Goal: Task Accomplishment & Management: Complete application form

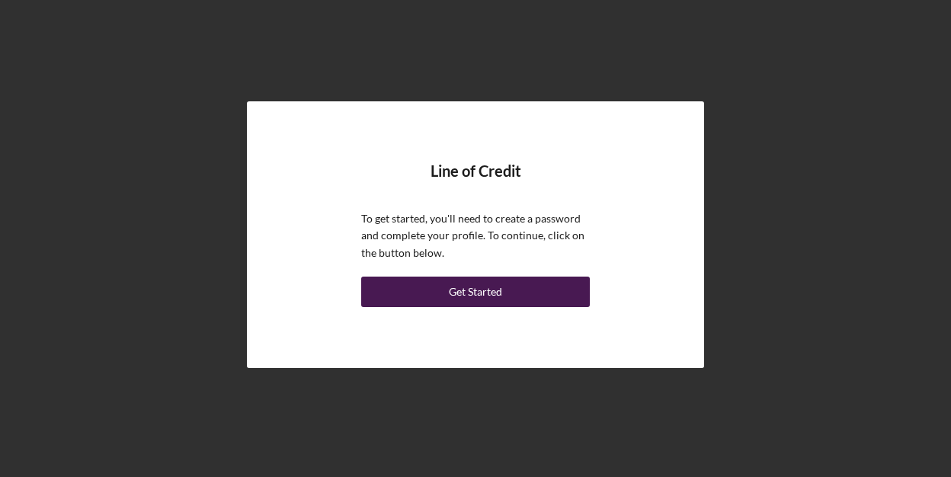
click at [467, 291] on div "Get Started" at bounding box center [475, 292] width 53 height 30
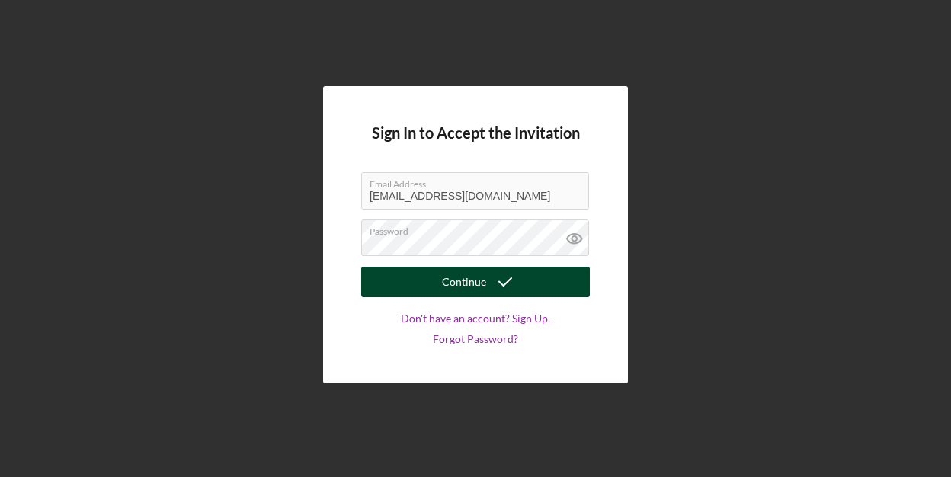
click at [470, 287] on div "Continue" at bounding box center [464, 282] width 44 height 30
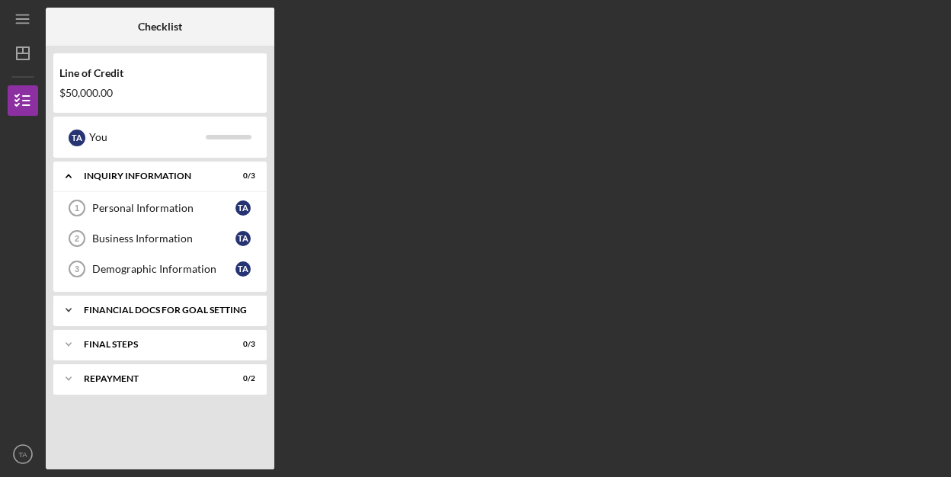
click at [133, 308] on div "Financial Docs for Goal Setting" at bounding box center [166, 310] width 164 height 9
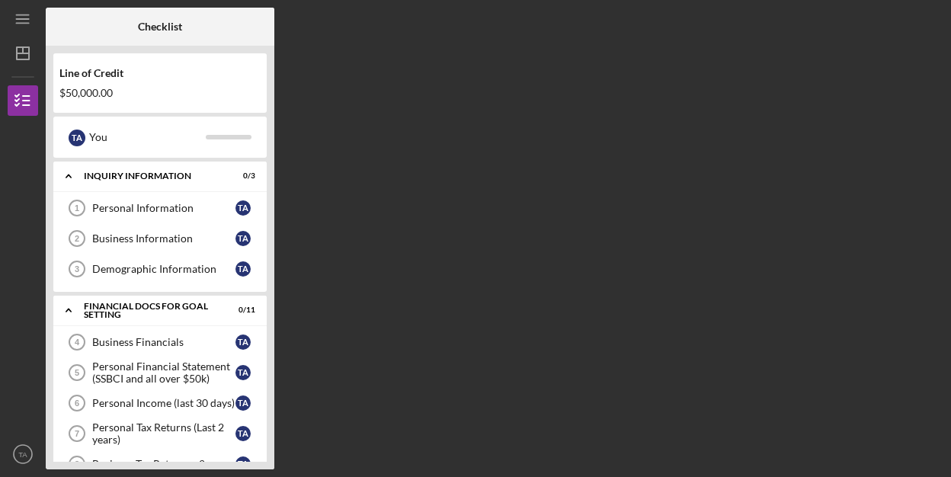
click at [361, 80] on div "Checklist Line of Credit $50,000.00 T A You Icon/Expander INQUIRY INFORMATION 0…" at bounding box center [495, 239] width 898 height 462
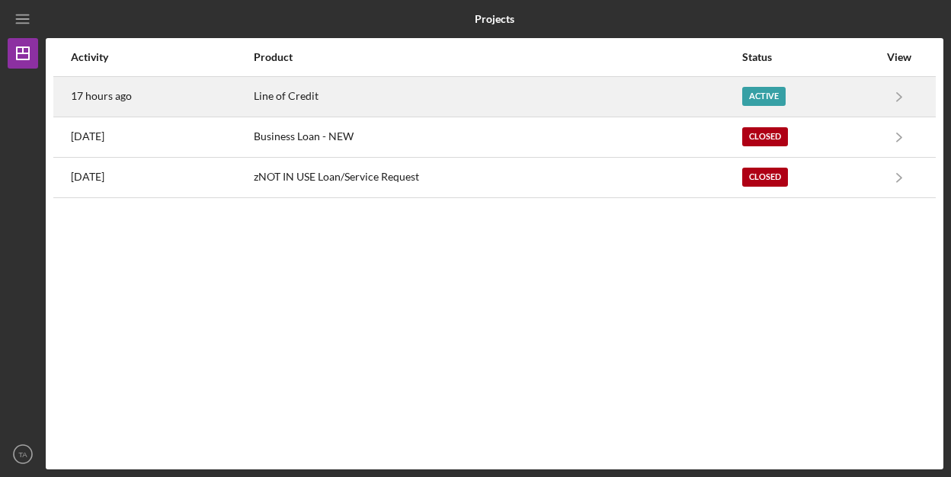
click at [776, 93] on div "Active" at bounding box center [764, 96] width 43 height 19
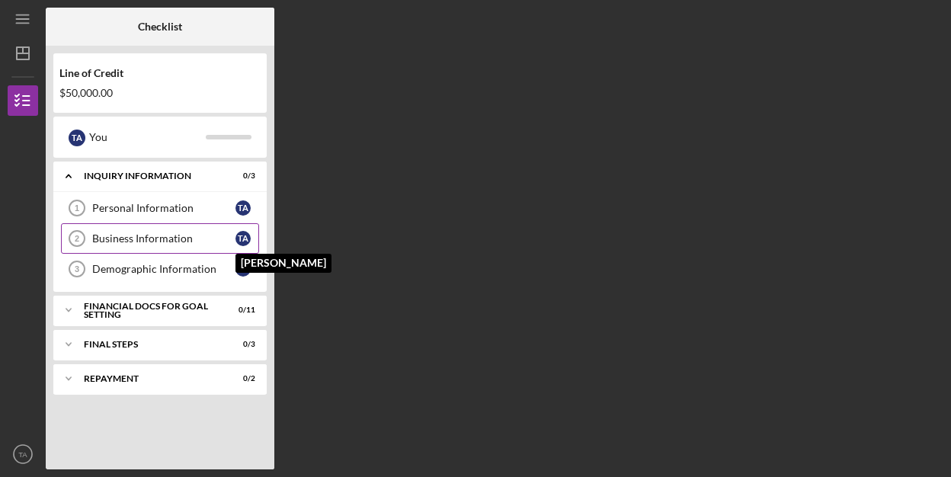
click at [248, 237] on div "T A" at bounding box center [243, 238] width 15 height 15
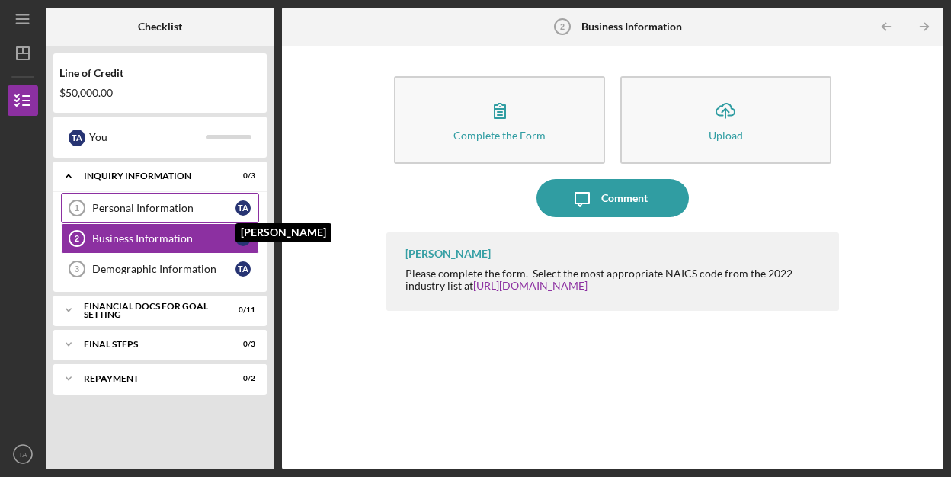
click at [241, 203] on div "T A" at bounding box center [243, 208] width 15 height 15
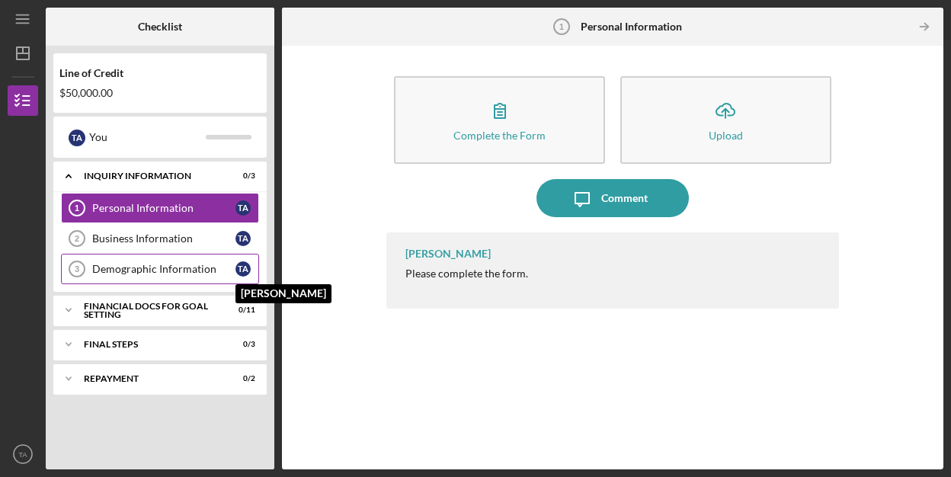
click at [239, 268] on div "T A" at bounding box center [243, 268] width 15 height 15
